Goal: Use online tool/utility

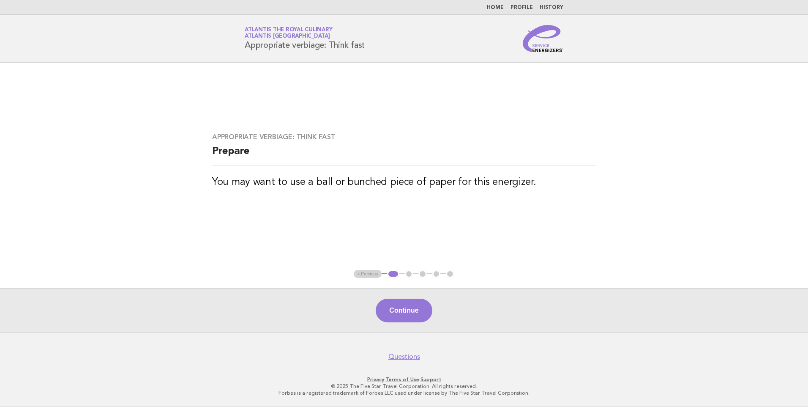
click at [396, 310] on button "Continue" at bounding box center [404, 310] width 56 height 24
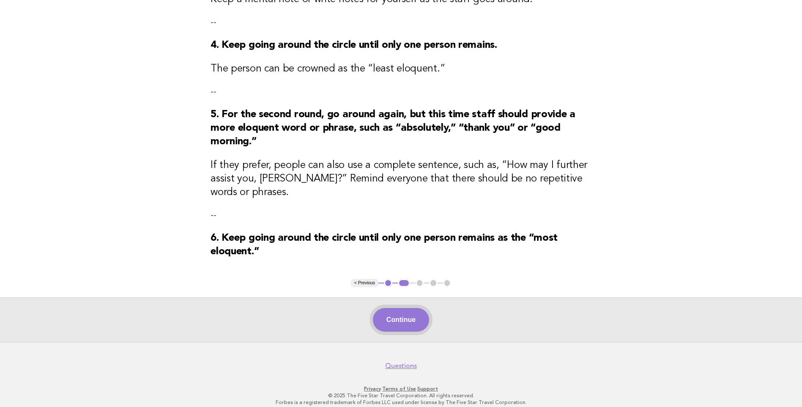
click at [393, 315] on button "Continue" at bounding box center [401, 320] width 56 height 24
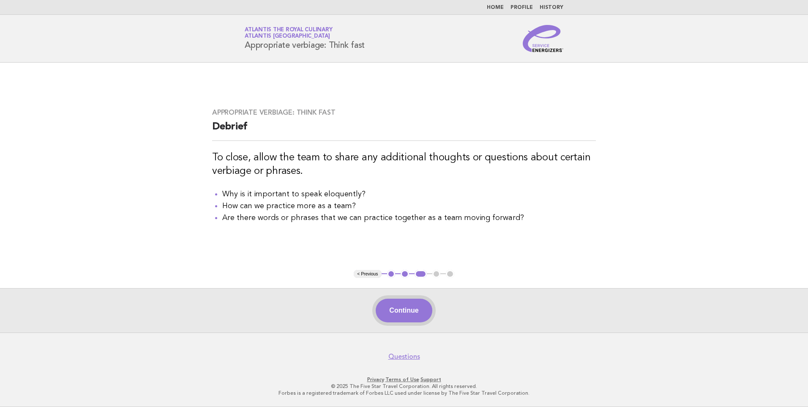
click at [407, 305] on button "Continue" at bounding box center [404, 310] width 56 height 24
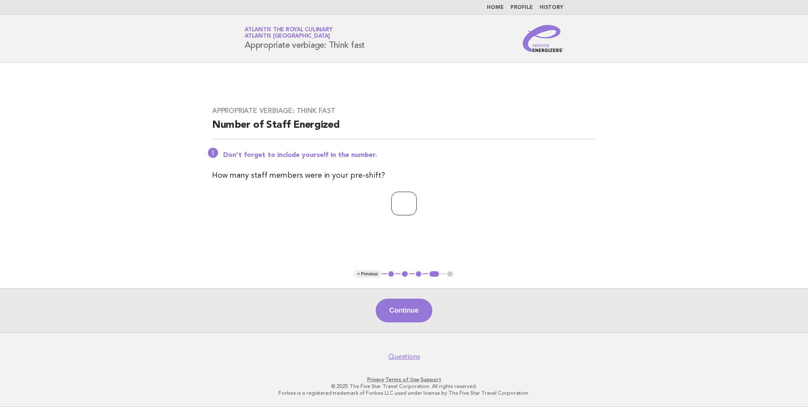
click at [417, 202] on input "*" at bounding box center [403, 204] width 25 height 24
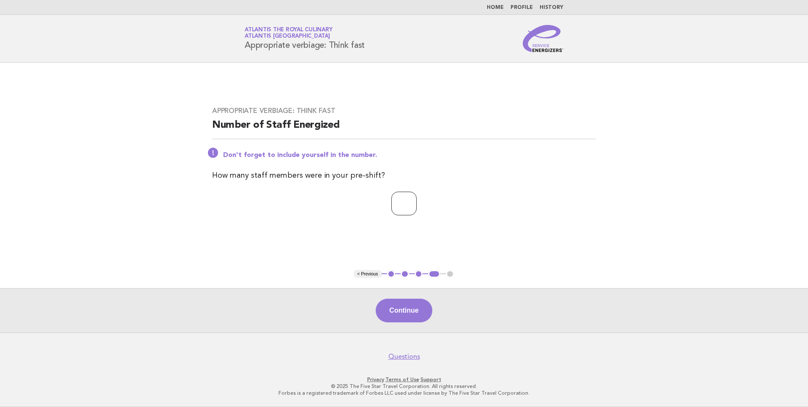
type input "*"
click at [417, 202] on input "*" at bounding box center [403, 204] width 25 height 24
click at [397, 307] on button "Continue" at bounding box center [404, 310] width 56 height 24
